Goal: Information Seeking & Learning: Learn about a topic

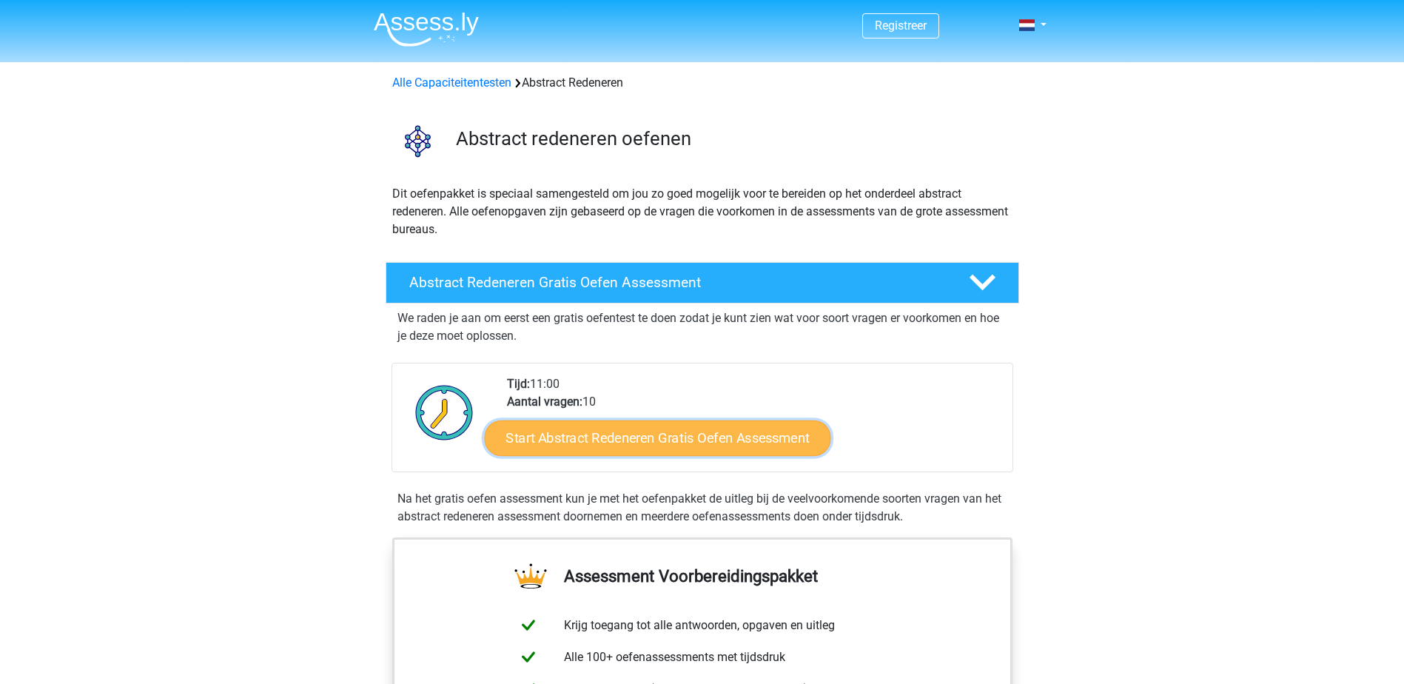
click at [643, 443] on link "Start Abstract Redeneren Gratis Oefen Assessment" at bounding box center [657, 438] width 346 height 36
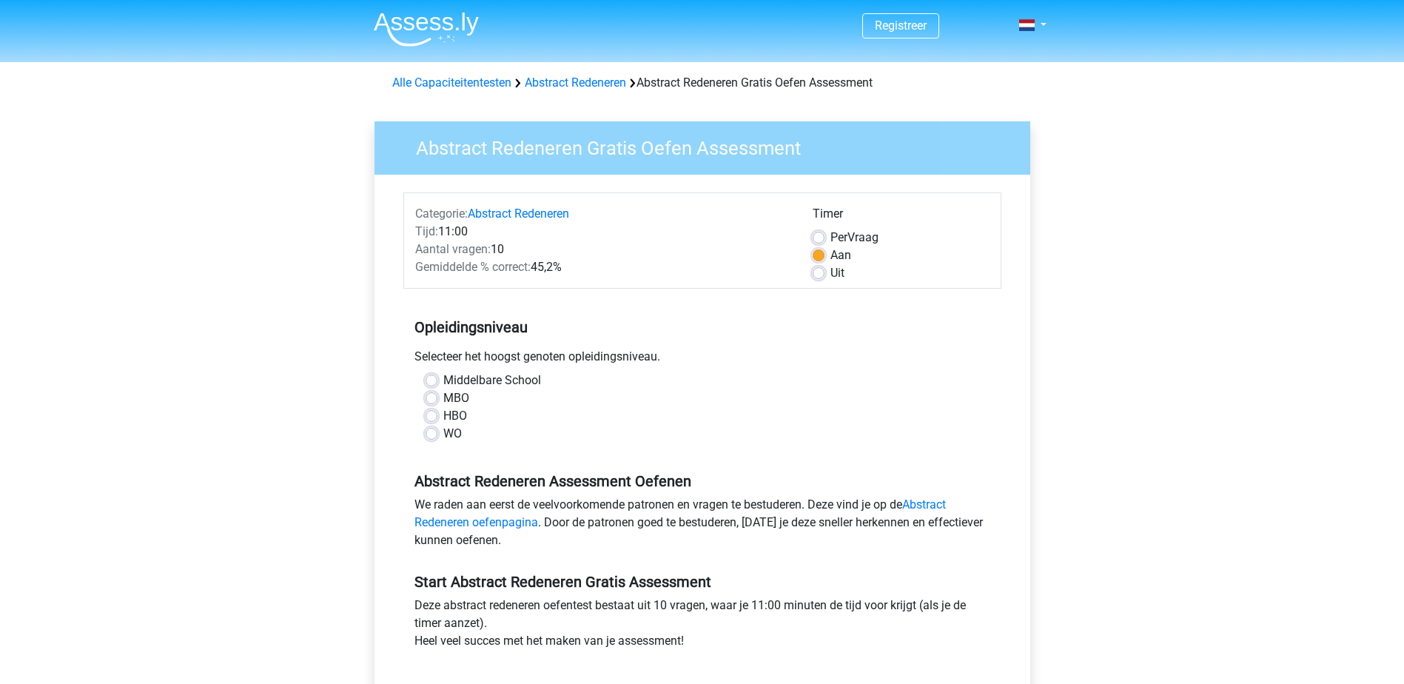
scroll to position [74, 0]
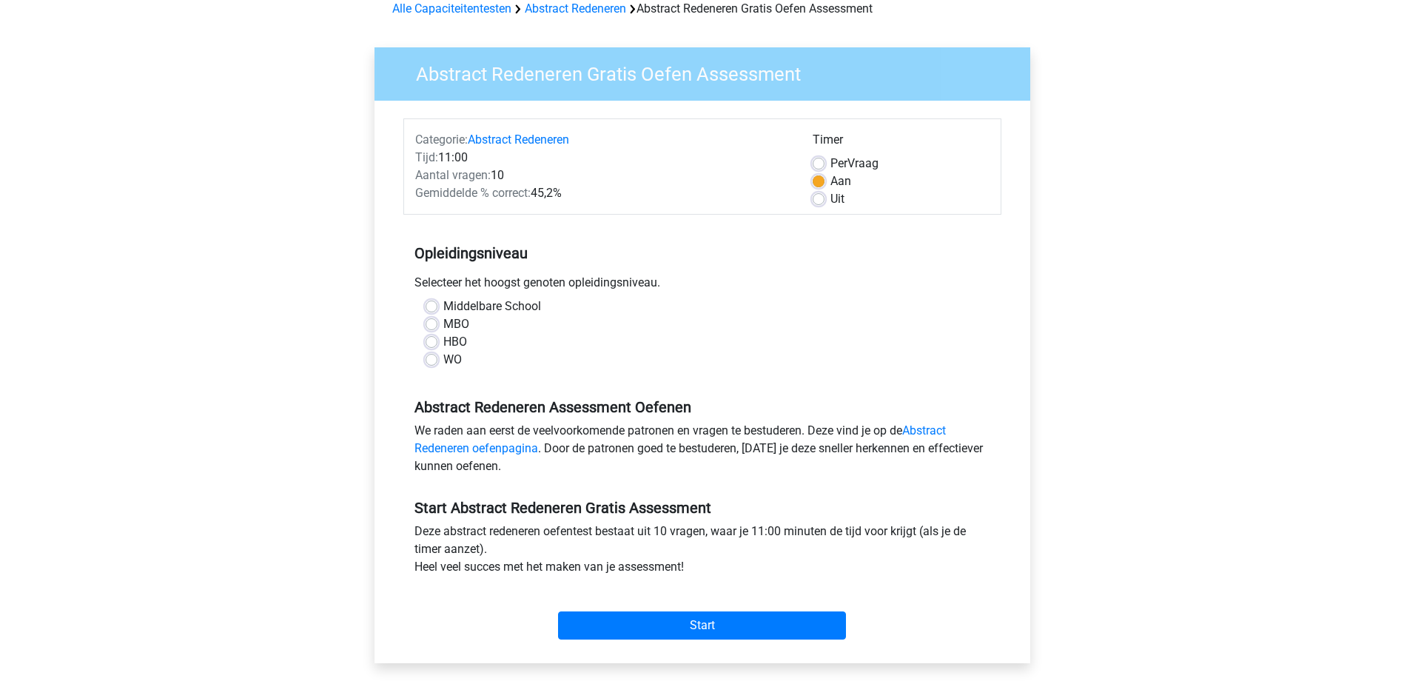
click at [443, 308] on label "Middelbare School" at bounding box center [492, 306] width 98 height 18
click at [426, 308] on input "Middelbare School" at bounding box center [432, 304] width 12 height 15
radio input "true"
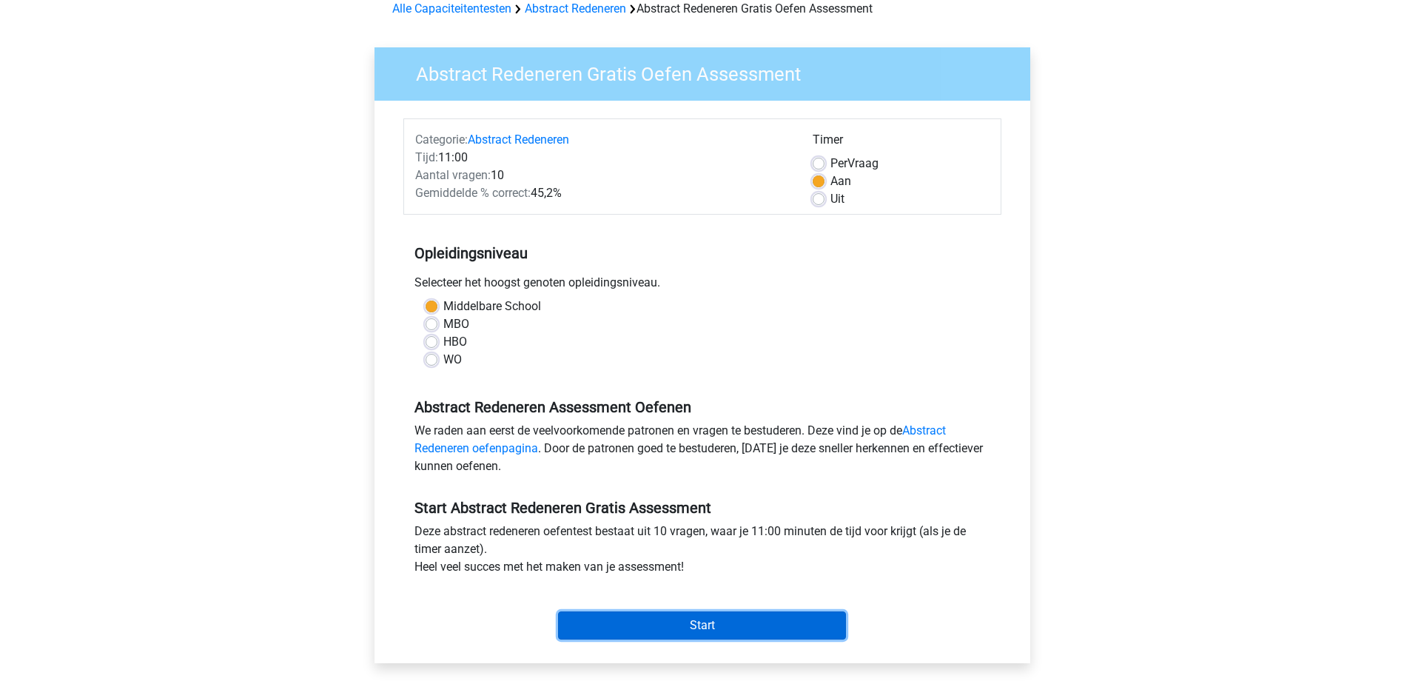
click at [658, 622] on input "Start" at bounding box center [702, 625] width 288 height 28
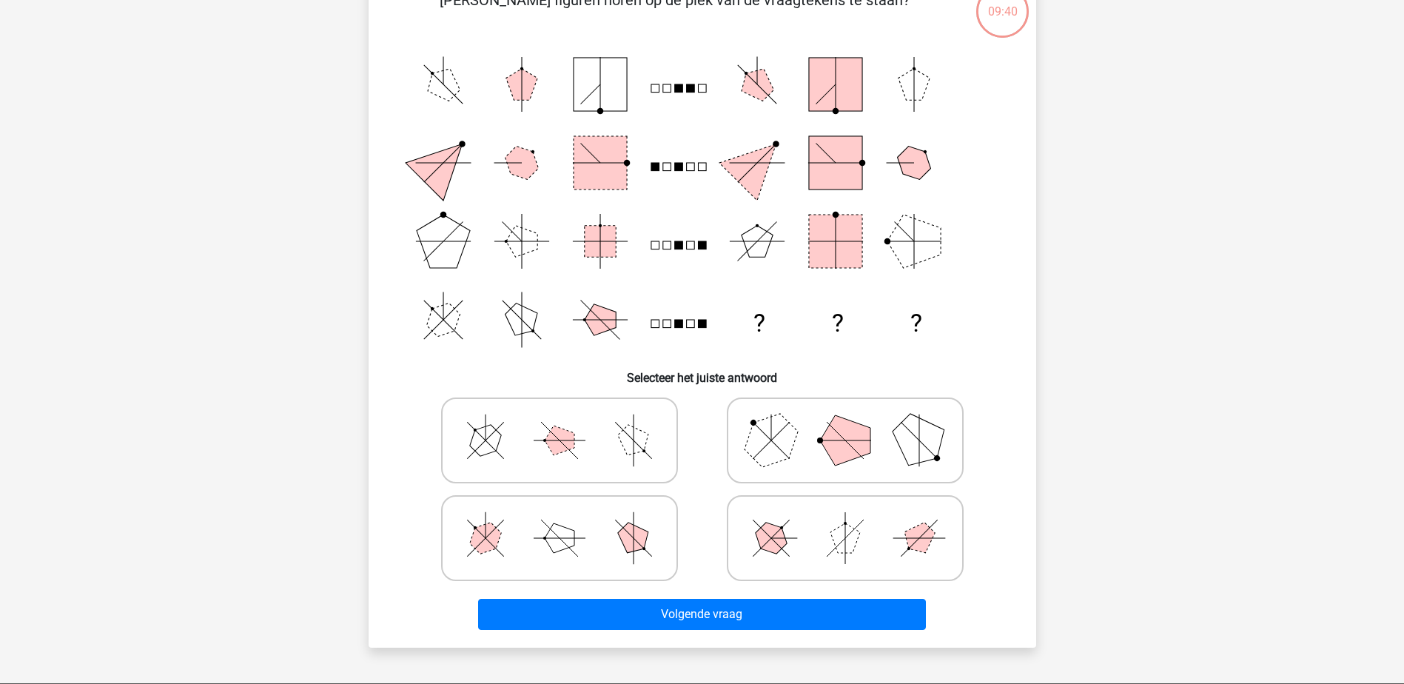
scroll to position [296, 0]
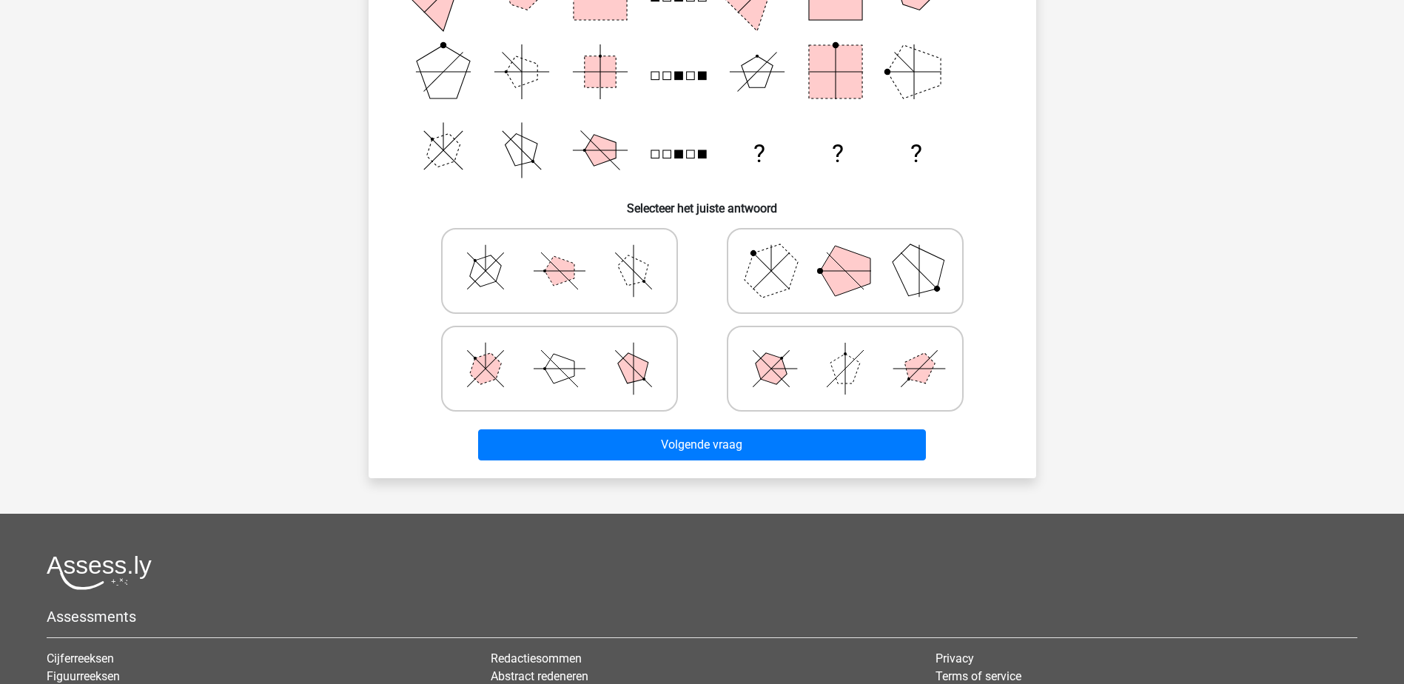
click at [626, 372] on polygon at bounding box center [633, 368] width 42 height 42
click at [569, 350] on input "radio" at bounding box center [564, 345] width 10 height 10
radio input "true"
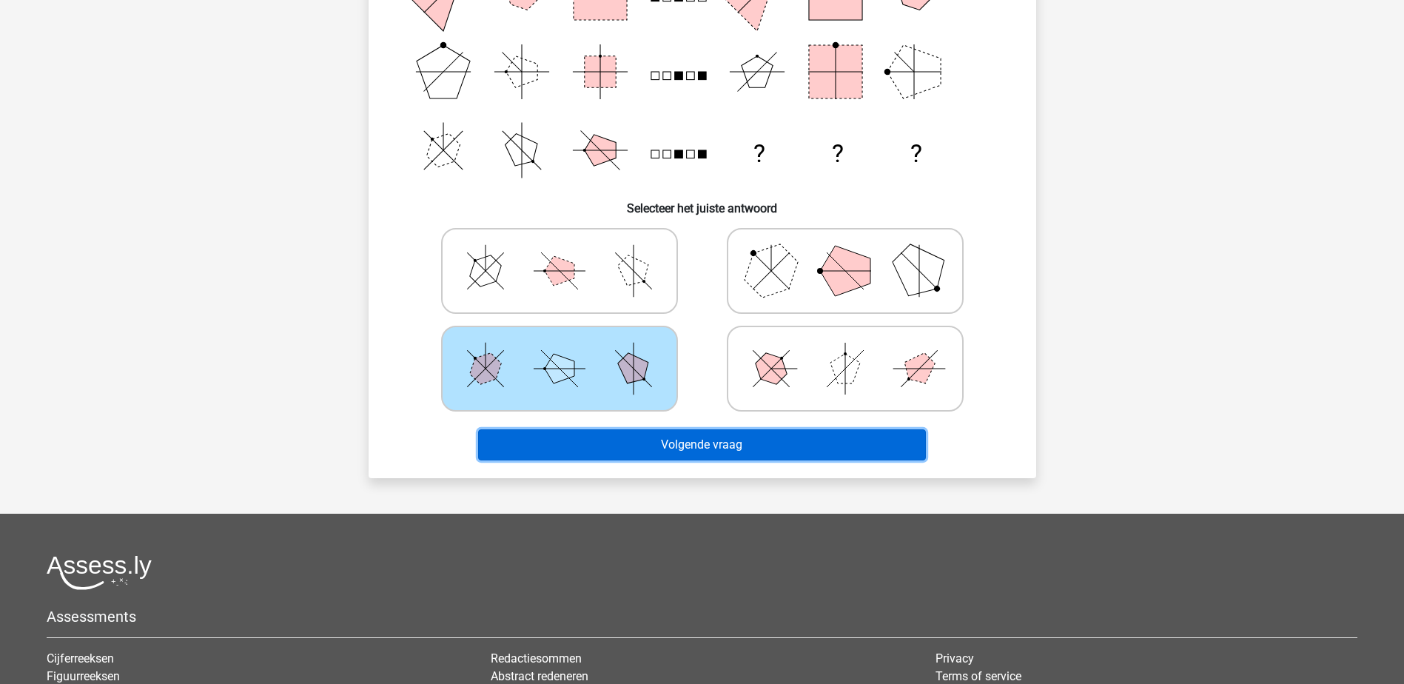
click at [704, 447] on button "Volgende vraag" at bounding box center [702, 444] width 448 height 31
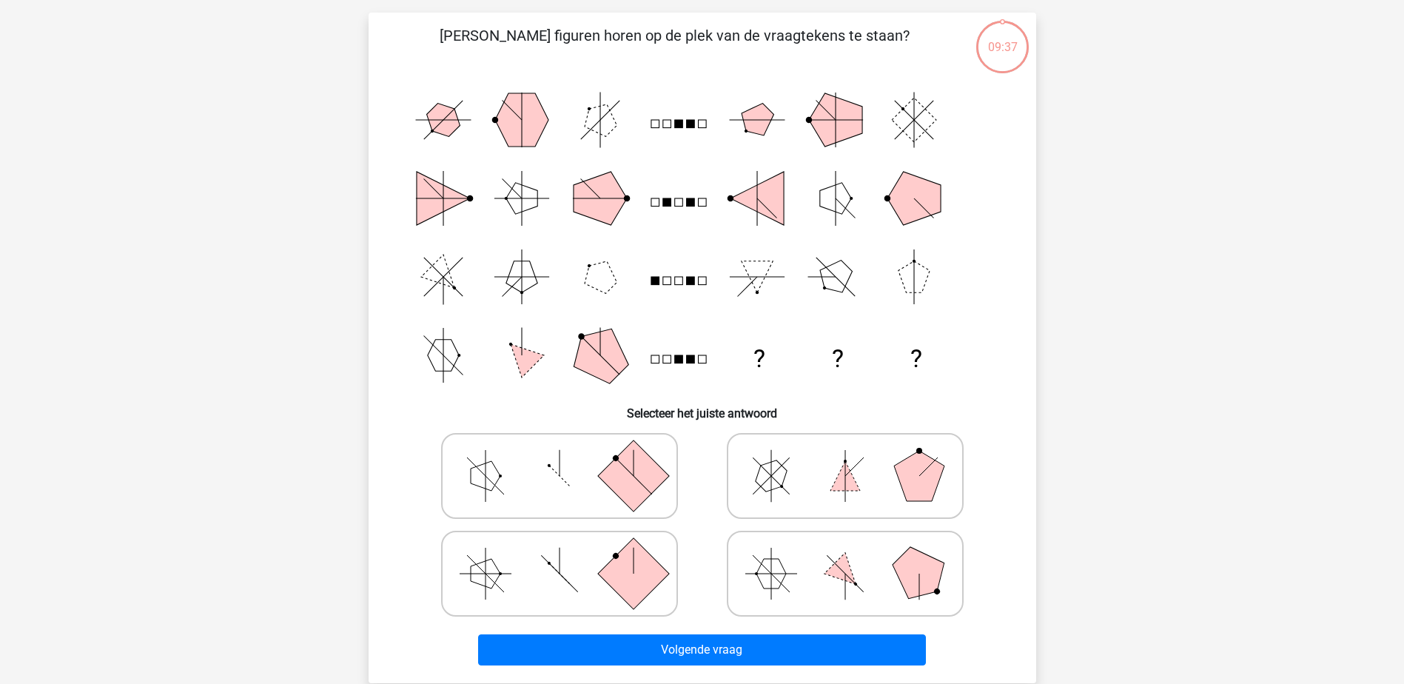
scroll to position [74, 0]
